Goal: Task Accomplishment & Management: Complete application form

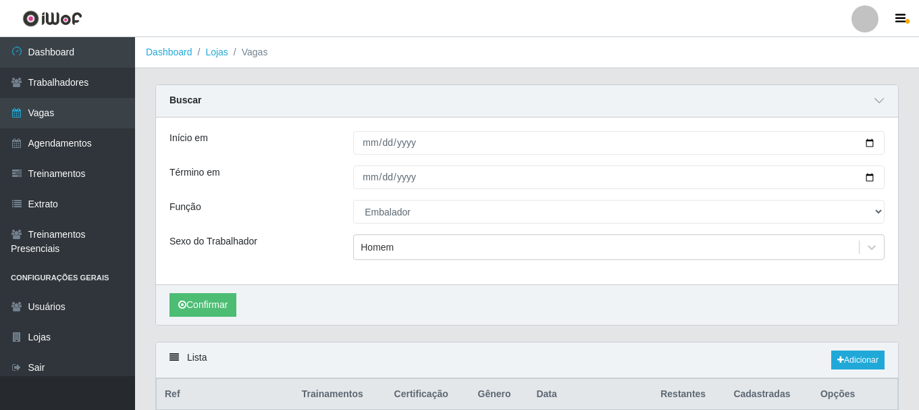
select select "1"
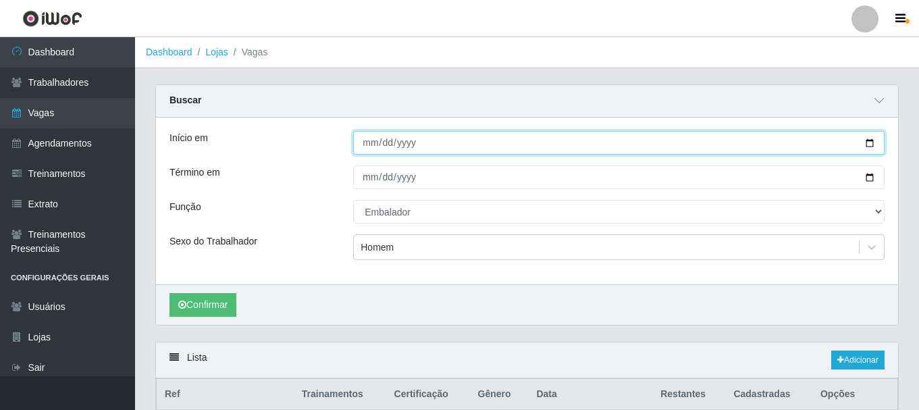
click at [872, 141] on input "[DATE]" at bounding box center [619, 143] width 532 height 24
type input "[DATE]"
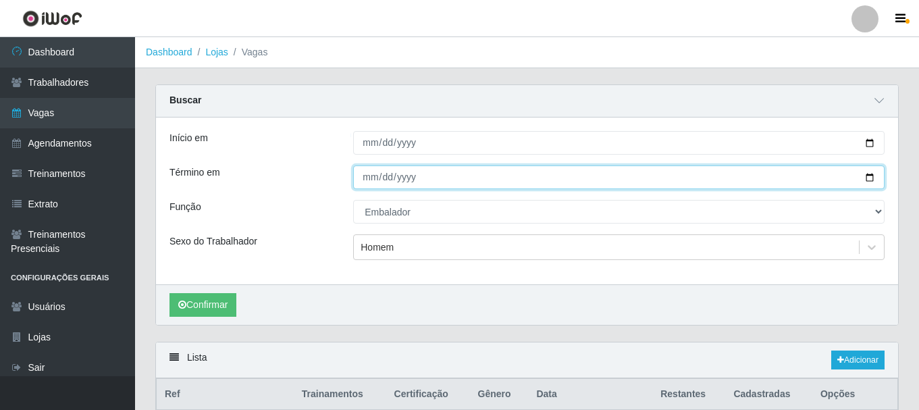
click at [873, 180] on input "[DATE]" at bounding box center [619, 178] width 532 height 24
type input "[DATE]"
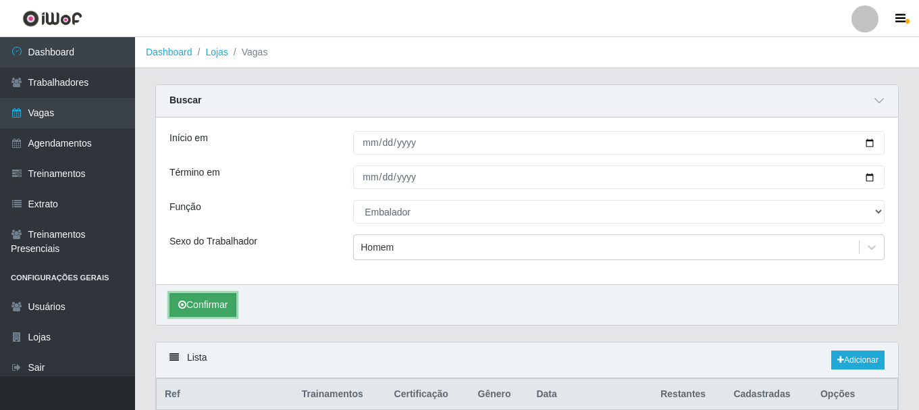
click at [215, 307] on button "Confirmar" at bounding box center [203, 305] width 67 height 24
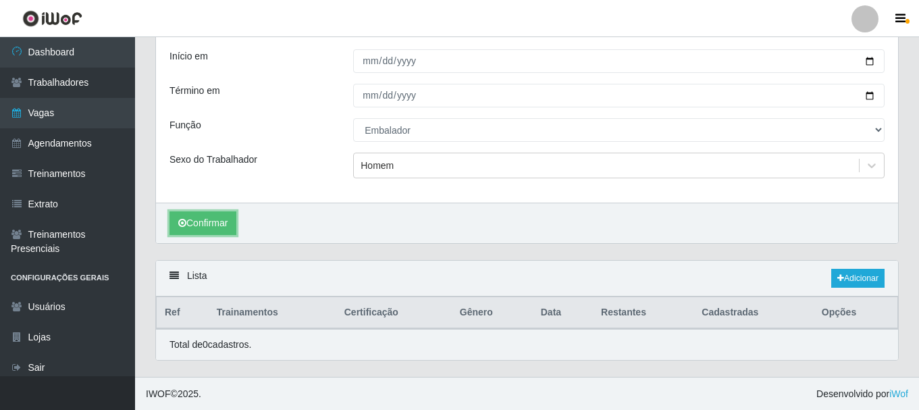
scroll to position [83, 0]
click at [852, 283] on link "Adicionar" at bounding box center [858, 277] width 53 height 19
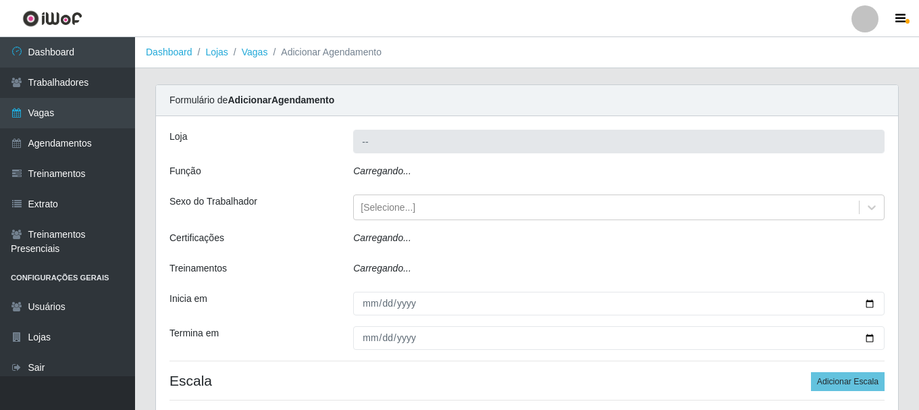
type input "SuperShow - Asa Norte"
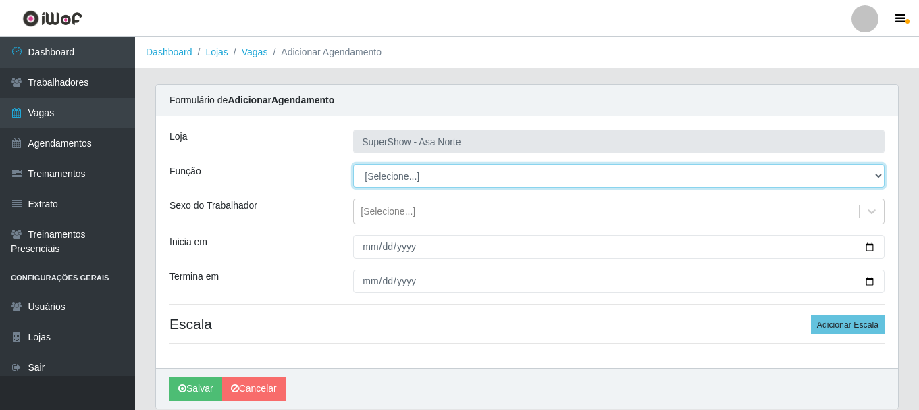
click at [413, 172] on select "[Selecione...] ASG ASG + ASG ++ Auxiliar de Depósito Auxiliar de Depósito + Aux…" at bounding box center [619, 176] width 532 height 24
select select "1"
click at [353, 164] on select "[Selecione...] ASG ASG + ASG ++ Auxiliar de Depósito Auxiliar de Depósito + Aux…" at bounding box center [619, 176] width 532 height 24
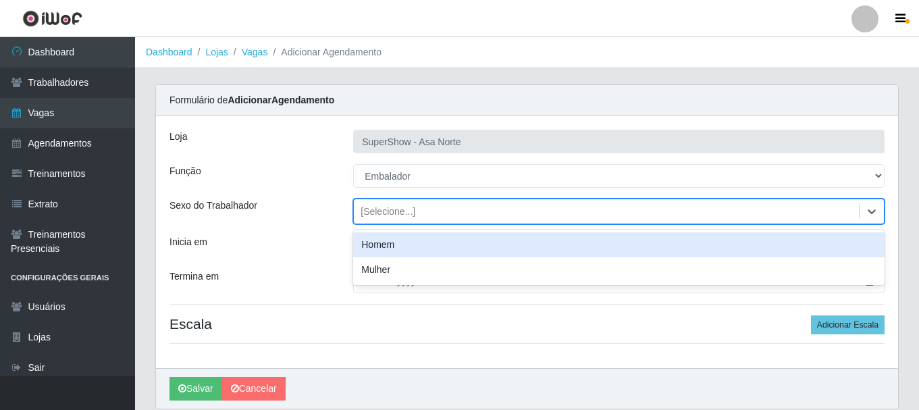
click at [405, 205] on div "[Selecione...]" at bounding box center [388, 212] width 55 height 14
click at [403, 245] on div "Homem" at bounding box center [619, 244] width 532 height 25
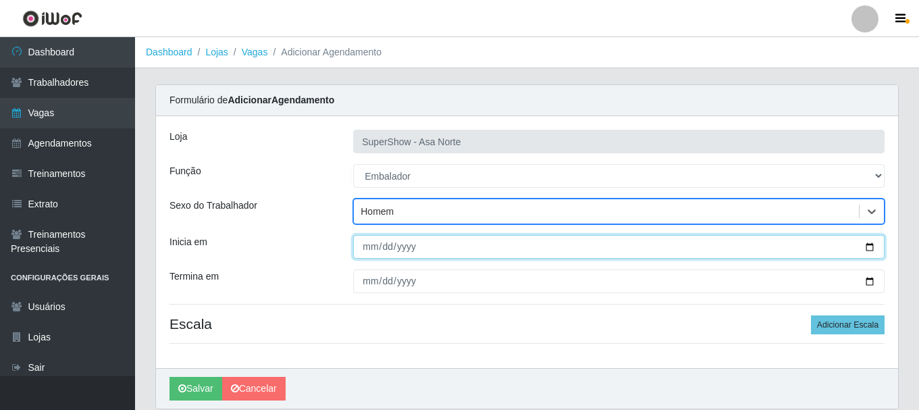
click at [372, 253] on input "Inicia em" at bounding box center [619, 247] width 532 height 24
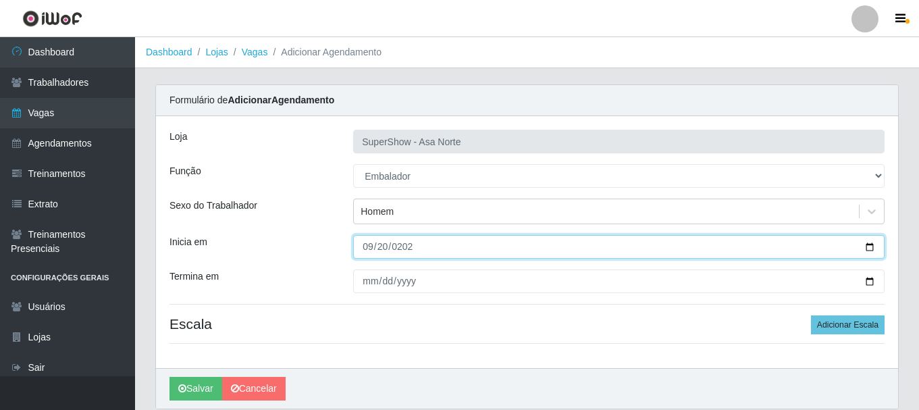
type input "[DATE]"
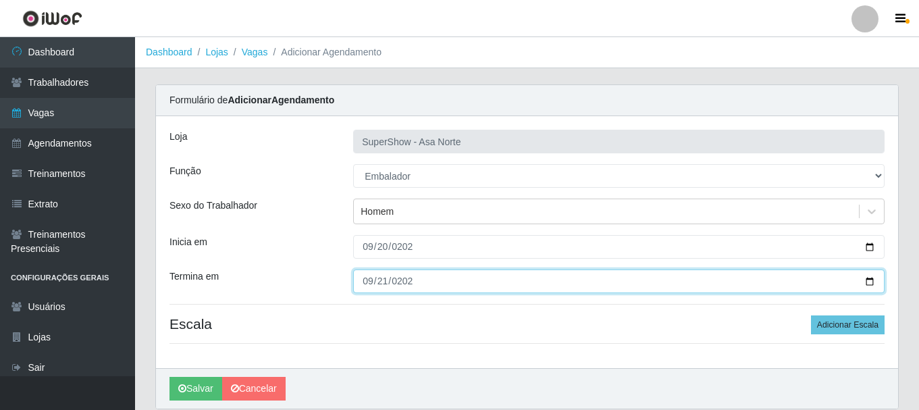
type input "[DATE]"
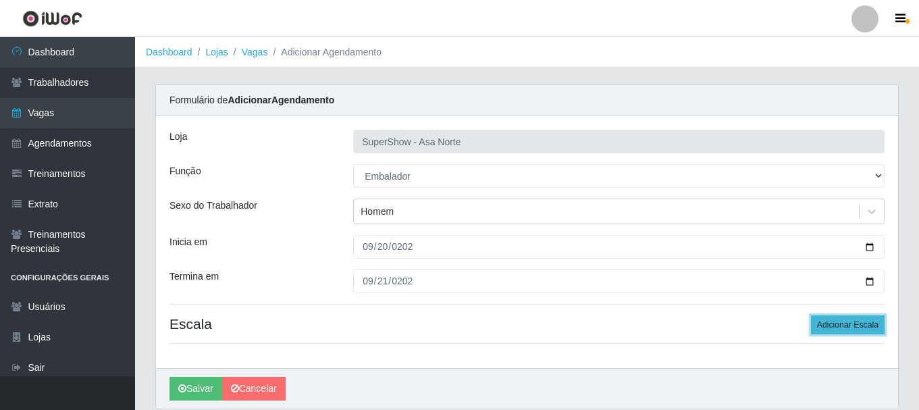
click at [869, 324] on button "Adicionar Escala" at bounding box center [848, 324] width 74 height 19
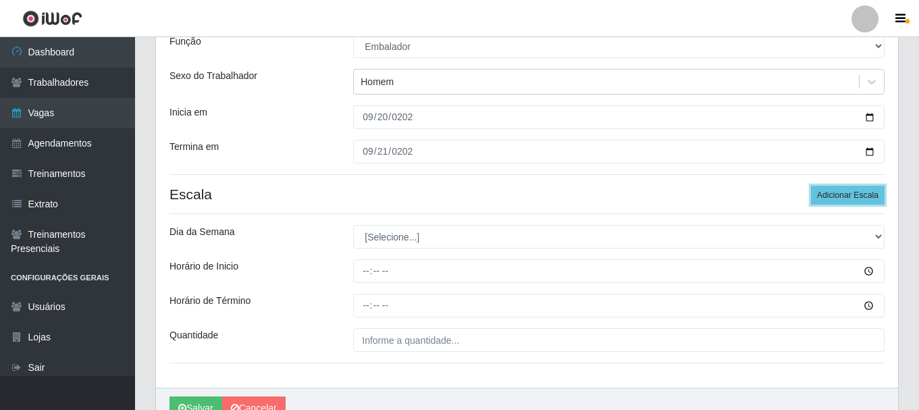
scroll to position [135, 0]
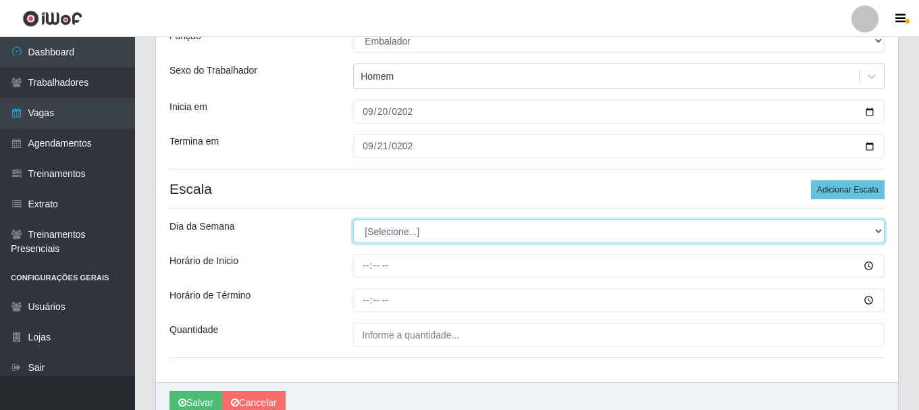
click at [430, 230] on select "[Selecione...] Segunda Terça Quarta Quinta Sexta Sábado Domingo" at bounding box center [619, 232] width 532 height 24
select select "6"
click at [353, 220] on select "[Selecione...] Segunda Terça Quarta Quinta Sexta Sábado Domingo" at bounding box center [619, 232] width 532 height 24
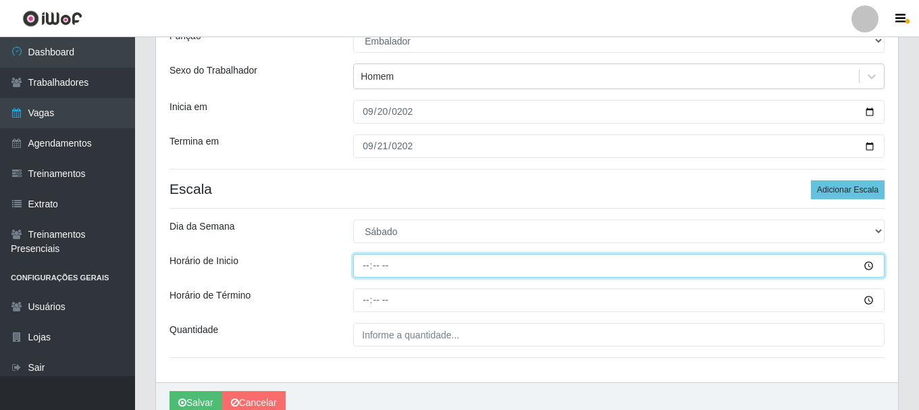
click at [368, 266] on input "Horário de Inicio" at bounding box center [619, 266] width 532 height 24
type input "08:00"
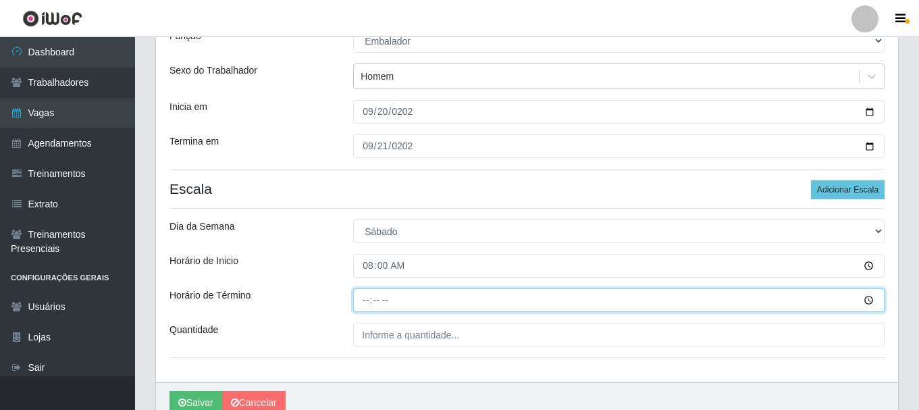
type input "14:00"
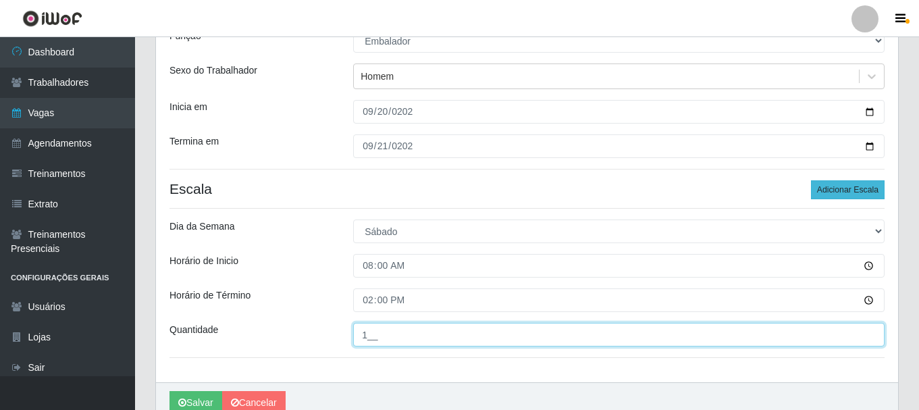
type input "1__"
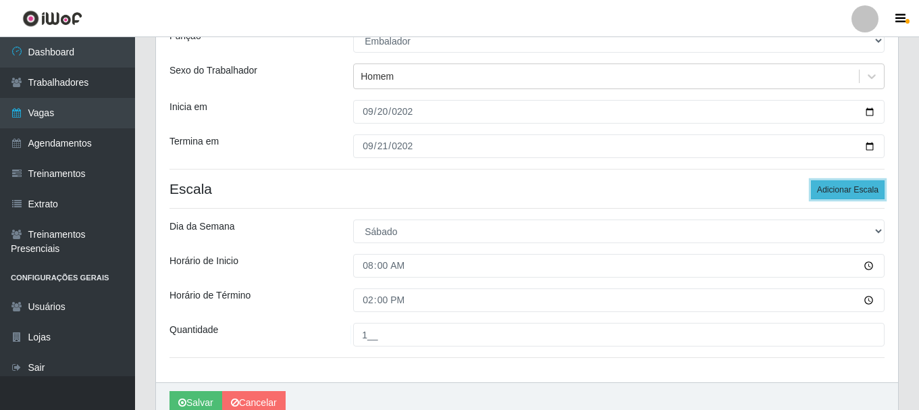
click at [844, 192] on button "Adicionar Escala" at bounding box center [848, 189] width 74 height 19
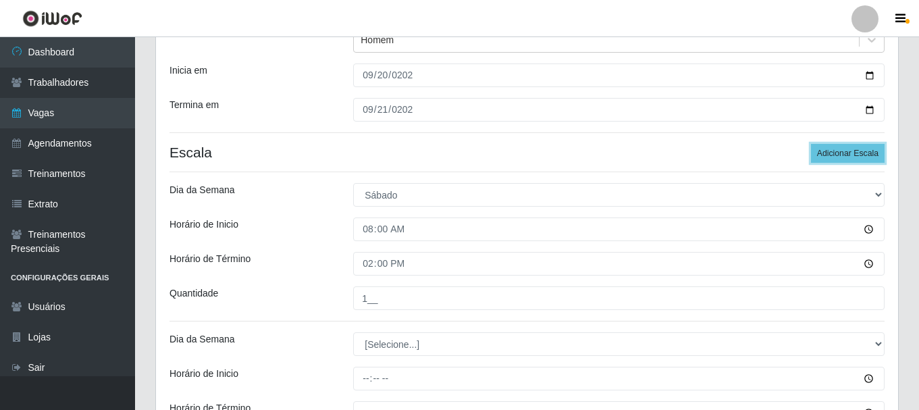
scroll to position [203, 0]
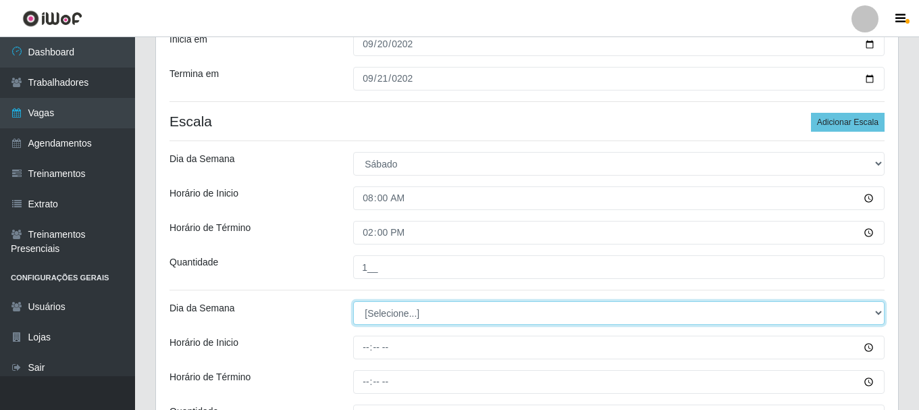
click at [393, 312] on select "[Selecione...] Segunda Terça Quarta Quinta Sexta Sábado Domingo" at bounding box center [619, 313] width 532 height 24
select select "6"
click at [353, 301] on select "[Selecione...] Segunda Terça Quarta Quinta Sexta Sábado Domingo" at bounding box center [619, 313] width 532 height 24
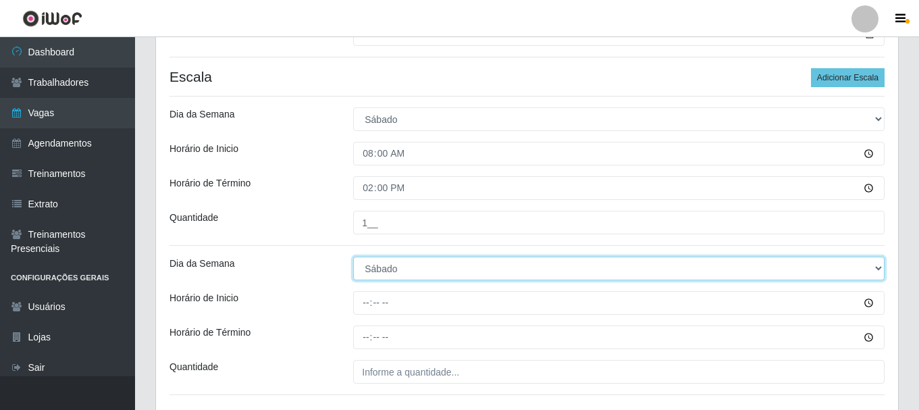
scroll to position [270, 0]
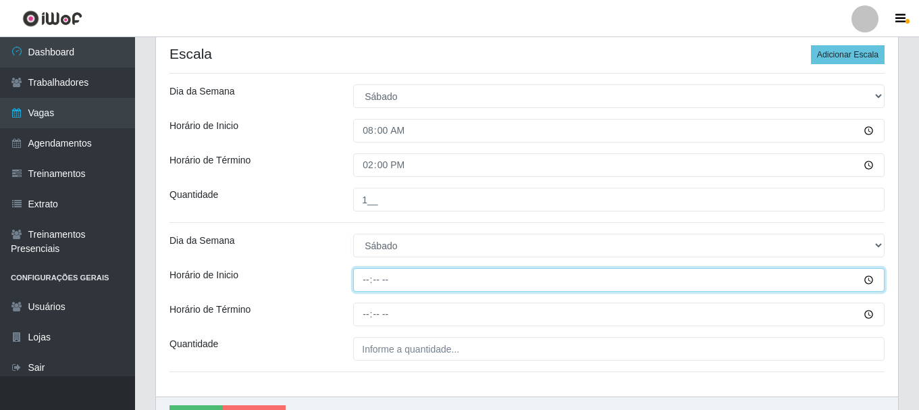
drag, startPoint x: 369, startPoint y: 277, endPoint x: 374, endPoint y: 294, distance: 17.5
click at [369, 280] on input "Horário de Inicio" at bounding box center [619, 280] width 532 height 24
type input "09:00"
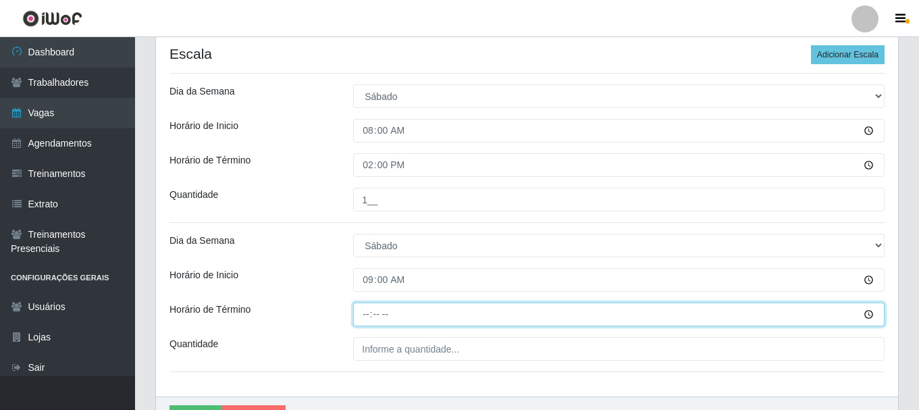
type input "15:00"
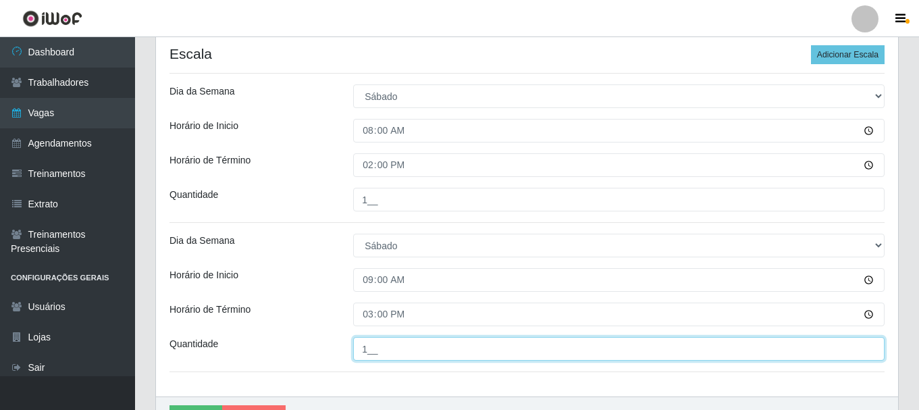
type input "1__"
